Goal: Task Accomplishment & Management: Complete application form

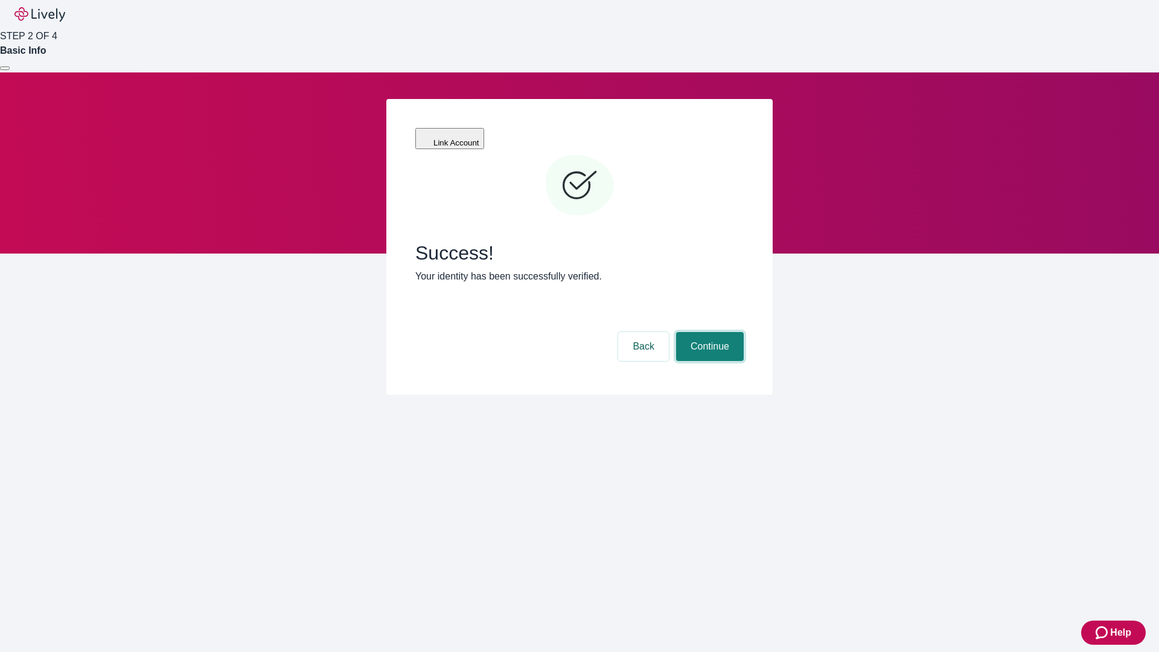
click at [708, 332] on button "Continue" at bounding box center [710, 346] width 68 height 29
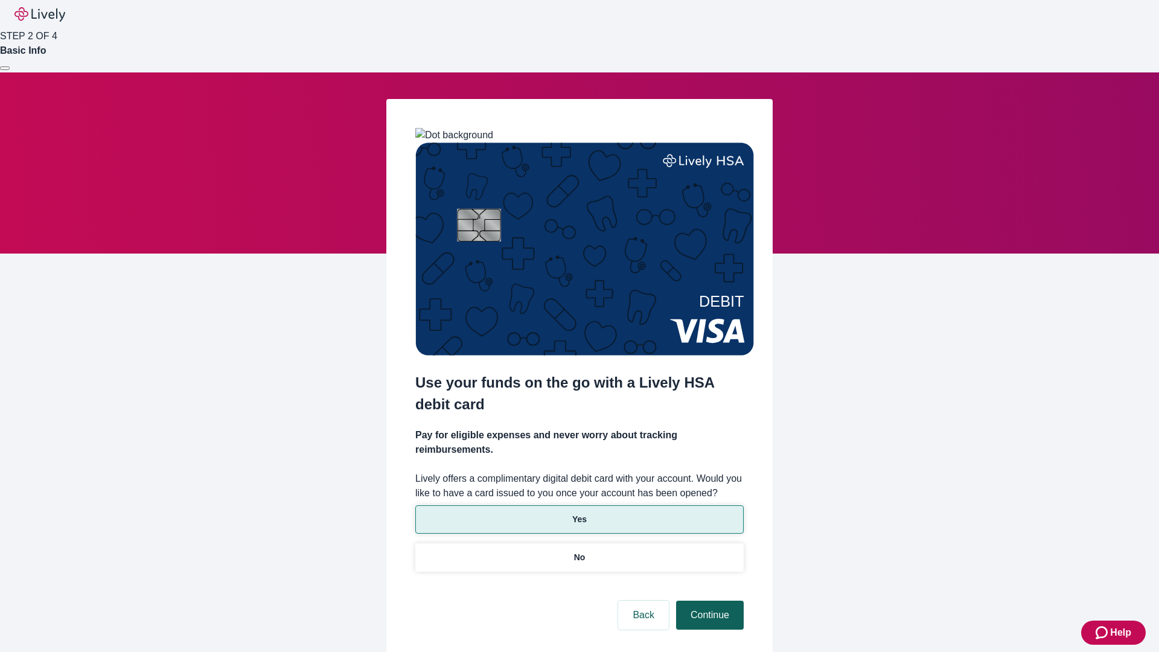
click at [579, 513] on p "Yes" at bounding box center [579, 519] width 14 height 13
click at [708, 601] on button "Continue" at bounding box center [710, 615] width 68 height 29
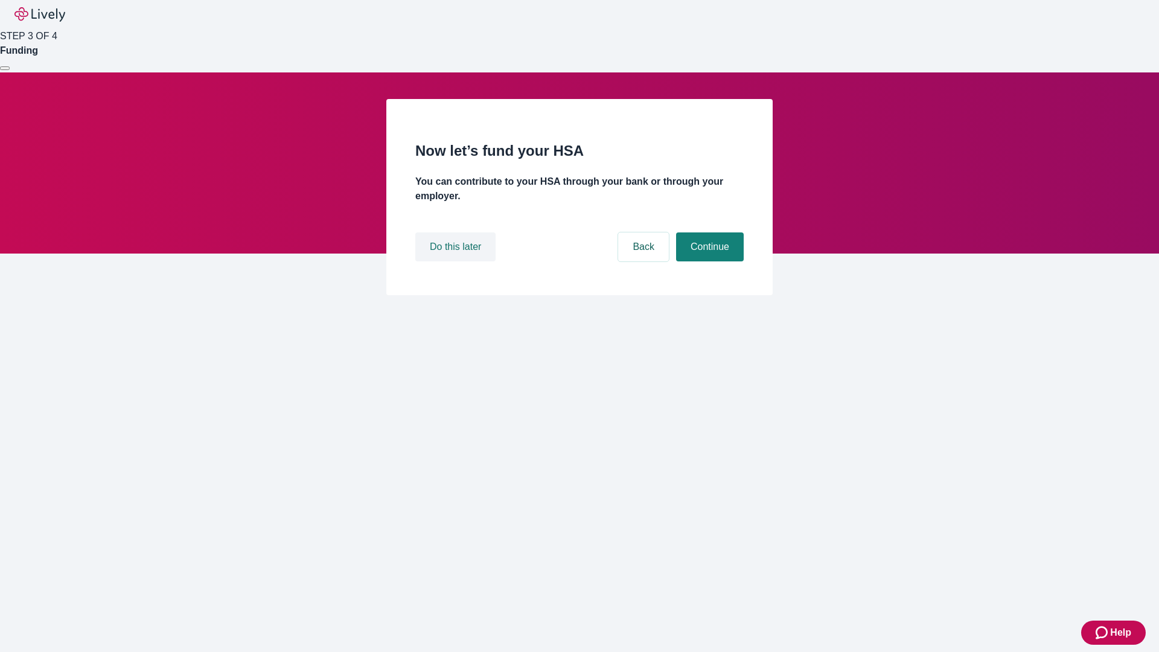
click at [457, 261] on button "Do this later" at bounding box center [455, 246] width 80 height 29
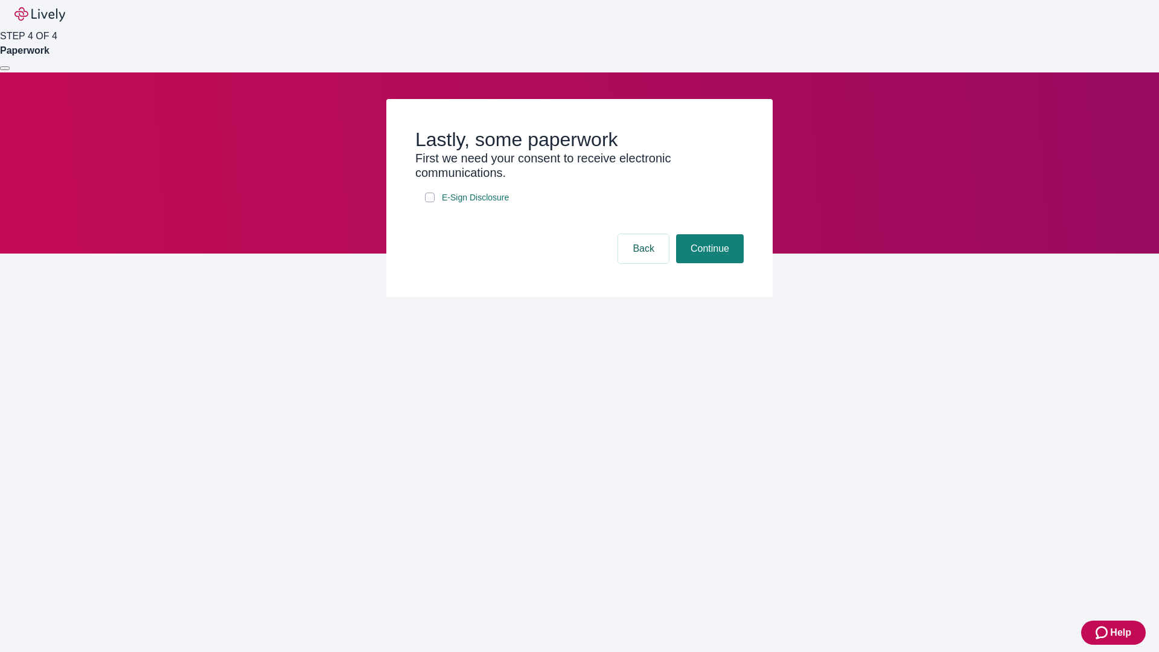
click at [430, 202] on input "E-Sign Disclosure" at bounding box center [430, 198] width 10 height 10
checkbox input "true"
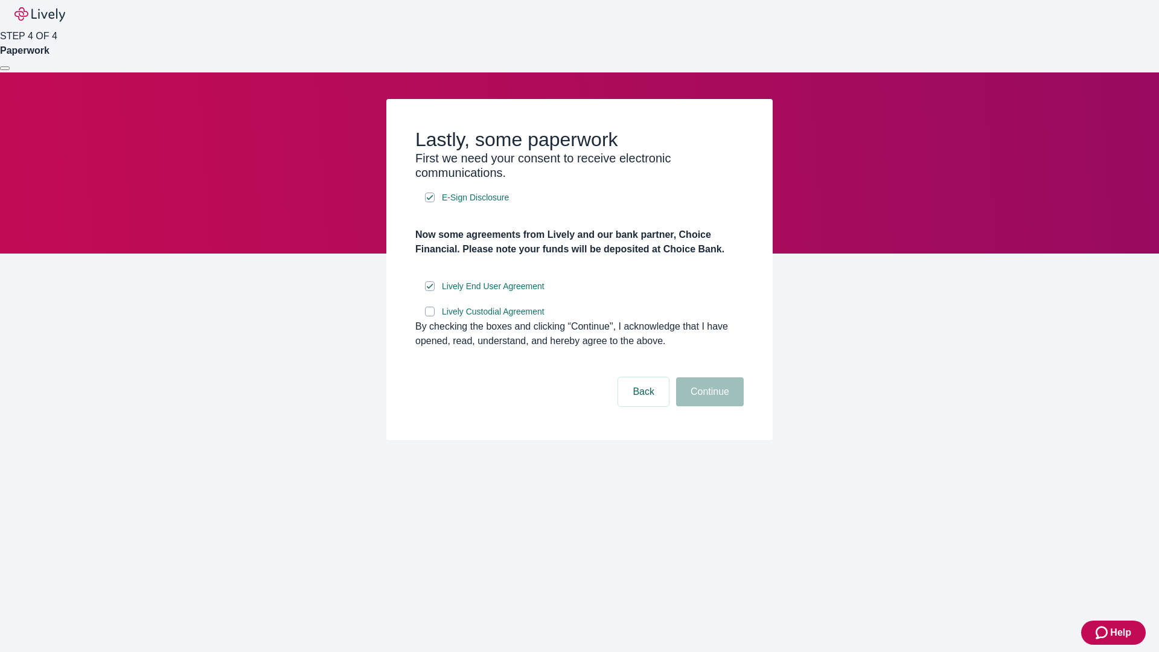
click at [430, 316] on input "Lively Custodial Agreement" at bounding box center [430, 312] width 10 height 10
checkbox input "true"
click at [708, 406] on button "Continue" at bounding box center [710, 391] width 68 height 29
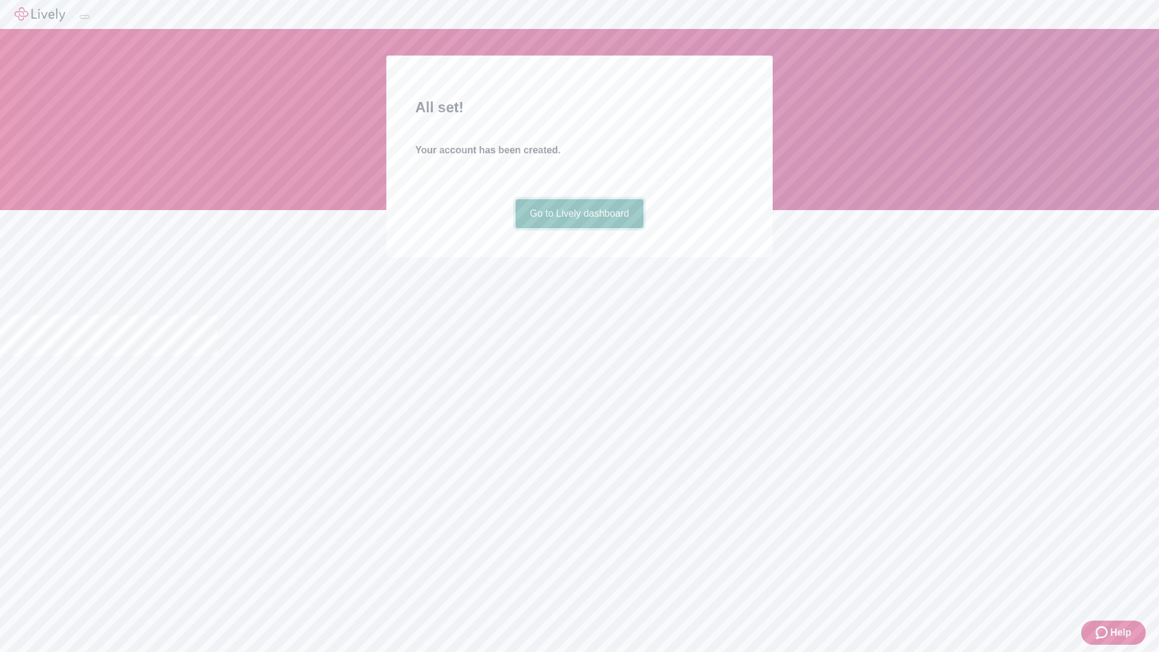
click at [579, 228] on link "Go to Lively dashboard" at bounding box center [580, 213] width 129 height 29
